Goal: Register for event/course

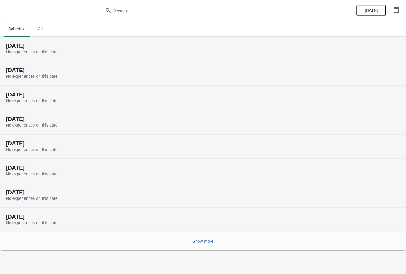
click at [392, 13] on button "button" at bounding box center [396, 9] width 11 height 11
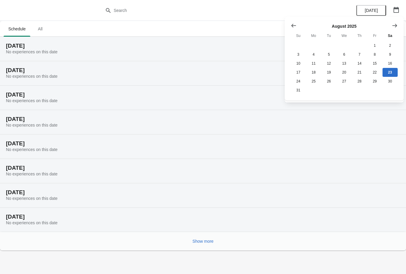
click at [392, 25] on icon "Show next month, September 2025" at bounding box center [395, 26] width 6 height 6
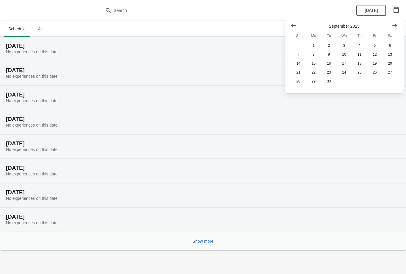
click at [393, 25] on icon "Show next month, October 2025" at bounding box center [395, 26] width 6 height 6
click at [391, 27] on button "Show next month, November 2025" at bounding box center [395, 25] width 11 height 11
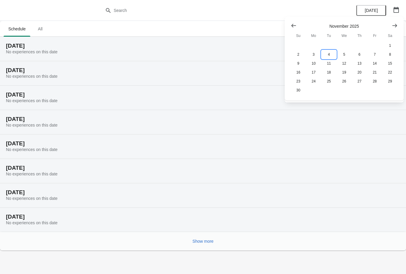
click at [329, 54] on button "4" at bounding box center [329, 54] width 15 height 9
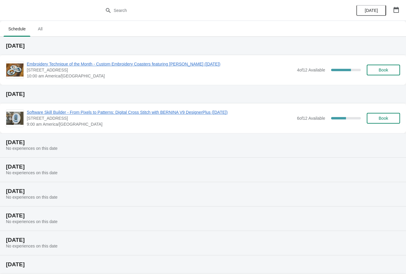
click at [71, 65] on span "Embroidery Technique of the Month - Custom Embroidery Coasters featuring Snow (…" at bounding box center [160, 64] width 267 height 6
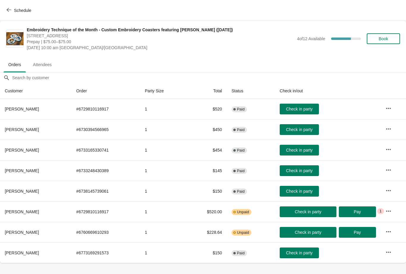
click at [390, 211] on icon "button" at bounding box center [388, 210] width 5 height 1
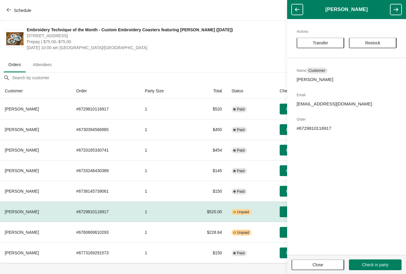
click at [324, 266] on span "Close" at bounding box center [318, 264] width 42 height 5
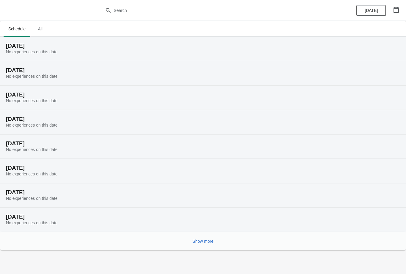
click at [396, 14] on button "button" at bounding box center [396, 9] width 11 height 11
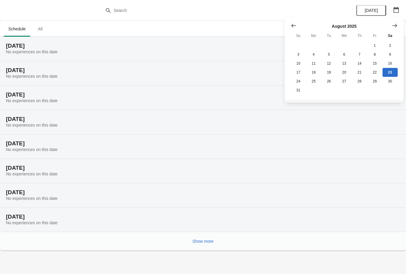
click at [396, 28] on icon "Show next month, September 2025" at bounding box center [395, 26] width 6 height 6
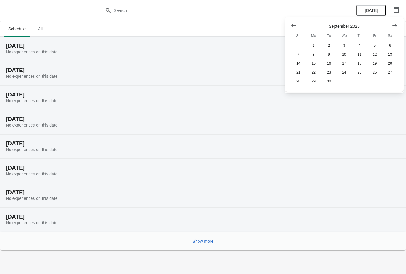
click at [394, 26] on icon "Show next month, October 2025" at bounding box center [395, 26] width 6 height 6
click at [342, 73] on button "22" at bounding box center [344, 72] width 15 height 9
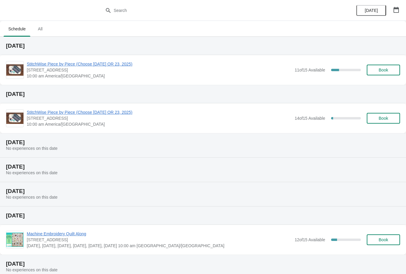
click at [109, 61] on span "StitchWise Piece by Piece (Choose [DATE] OR 23, 2025)" at bounding box center [159, 64] width 265 height 6
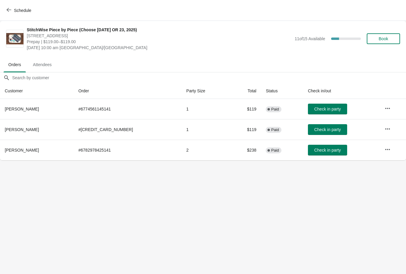
click at [386, 41] on button "Book" at bounding box center [383, 38] width 33 height 11
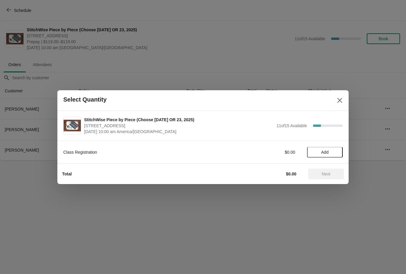
click at [323, 154] on span "Add" at bounding box center [325, 152] width 7 height 5
click at [324, 173] on span "Next" at bounding box center [326, 173] width 9 height 5
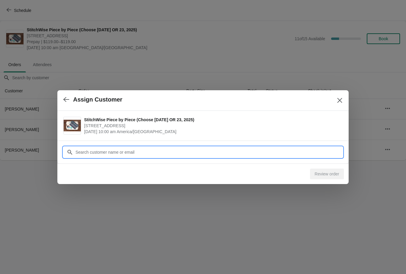
click at [124, 152] on input "Customer" at bounding box center [209, 152] width 268 height 11
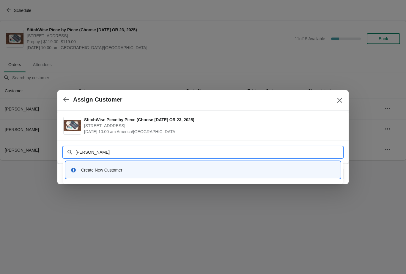
type input "[PERSON_NAME]"
click at [76, 170] on icon at bounding box center [74, 170] width 6 height 6
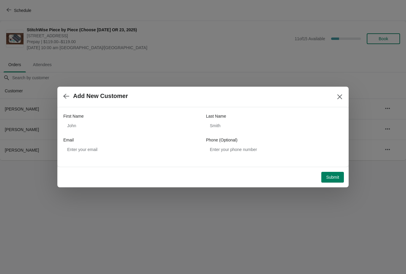
click at [68, 97] on icon "button" at bounding box center [66, 96] width 6 height 6
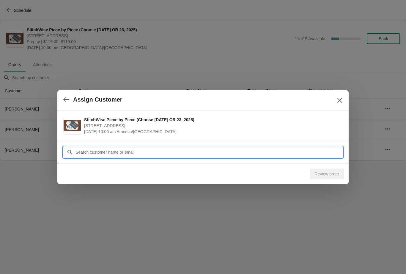
click at [112, 152] on input "Customer" at bounding box center [209, 152] width 268 height 11
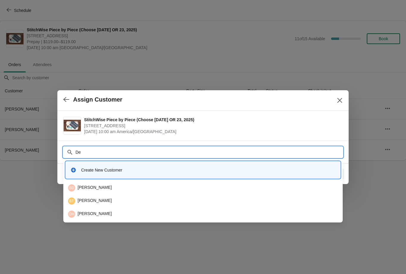
type input "D"
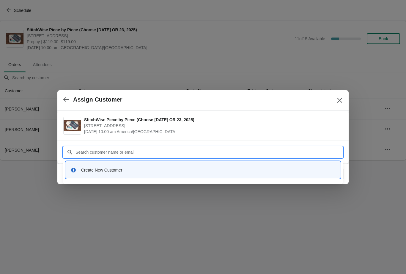
click at [72, 170] on icon at bounding box center [73, 170] width 5 height 5
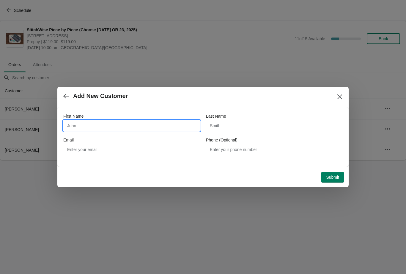
click at [87, 124] on input "First Name" at bounding box center [131, 125] width 137 height 11
type input "[PERSON_NAME]"
click at [235, 129] on input "Last Name" at bounding box center [274, 125] width 137 height 11
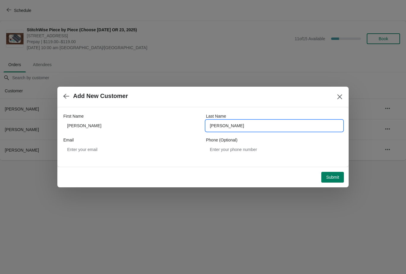
type input "[PERSON_NAME]"
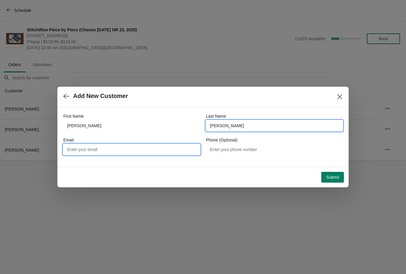
click at [103, 150] on input "Email" at bounding box center [131, 149] width 137 height 11
type input "D"
type input "[EMAIL_ADDRESS][DOMAIN_NAME]"
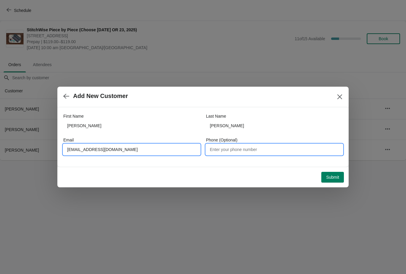
click at [227, 150] on input "Phone (Optional)" at bounding box center [274, 149] width 137 height 11
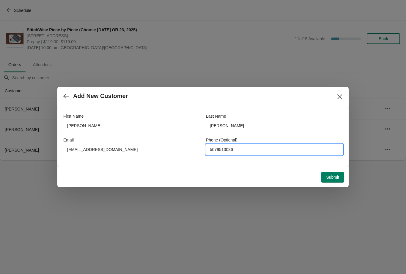
type input "5079513036"
click at [334, 176] on span "Submit" at bounding box center [332, 177] width 13 height 5
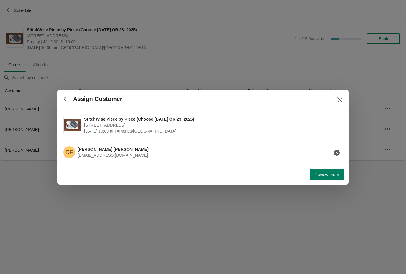
click at [326, 172] on span "Review order" at bounding box center [327, 174] width 24 height 5
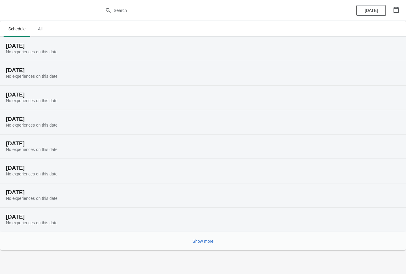
click at [396, 7] on icon "button" at bounding box center [397, 10] width 6 height 6
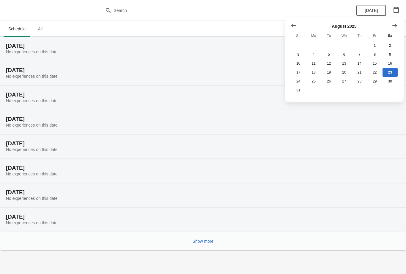
click at [397, 21] on button "Show next month, September 2025" at bounding box center [395, 25] width 11 height 11
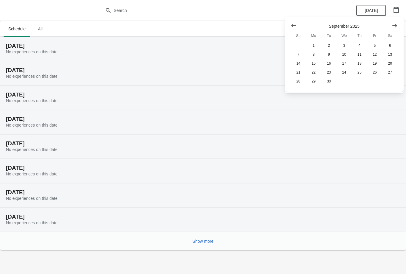
click at [394, 28] on icon "Show next month, October 2025" at bounding box center [395, 26] width 6 height 6
click at [397, 26] on icon "Show next month, November 2025" at bounding box center [395, 26] width 5 height 4
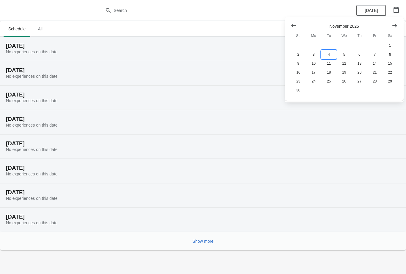
click at [328, 54] on button "4" at bounding box center [329, 54] width 15 height 9
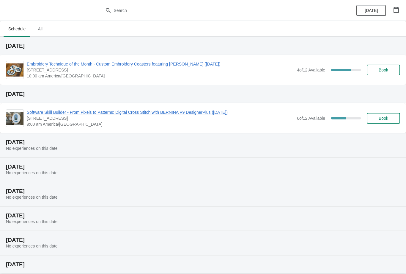
click at [43, 65] on span "Embroidery Technique of the Month - Custom Embroidery Coasters featuring Snow (…" at bounding box center [160, 64] width 267 height 6
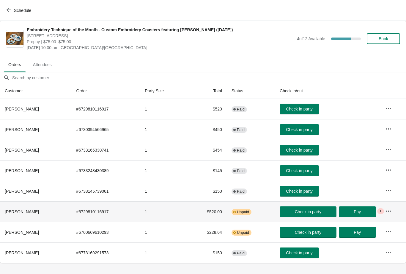
click at [382, 210] on span "1" at bounding box center [381, 211] width 2 height 5
click at [393, 213] on button "button" at bounding box center [389, 211] width 11 height 11
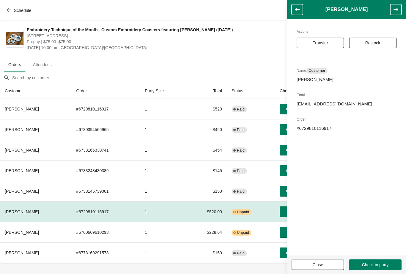
click at [315, 266] on span "Close" at bounding box center [318, 264] width 11 height 5
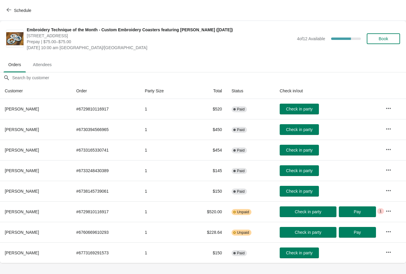
click at [389, 231] on icon "button" at bounding box center [388, 231] width 5 height 1
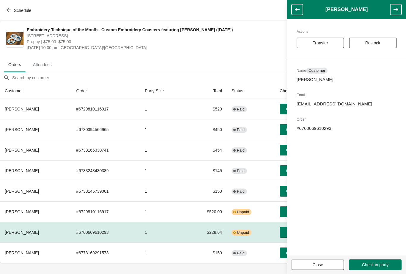
click at [318, 265] on span "Close" at bounding box center [318, 264] width 11 height 5
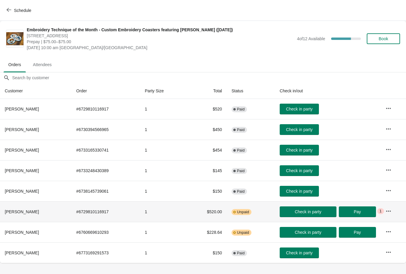
click at [164, 205] on td "1" at bounding box center [163, 211] width 47 height 21
